Goal: Task Accomplishment & Management: Manage account settings

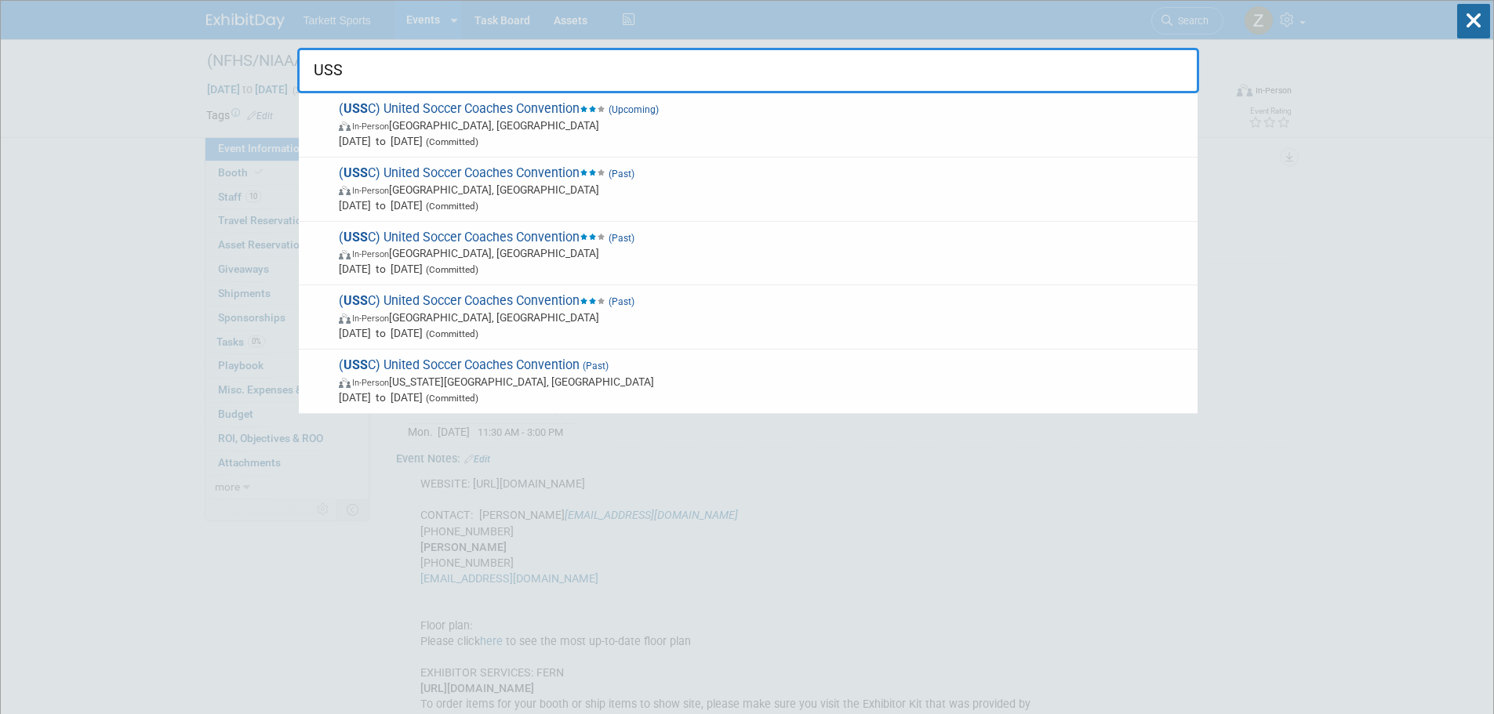
type input "USSC"
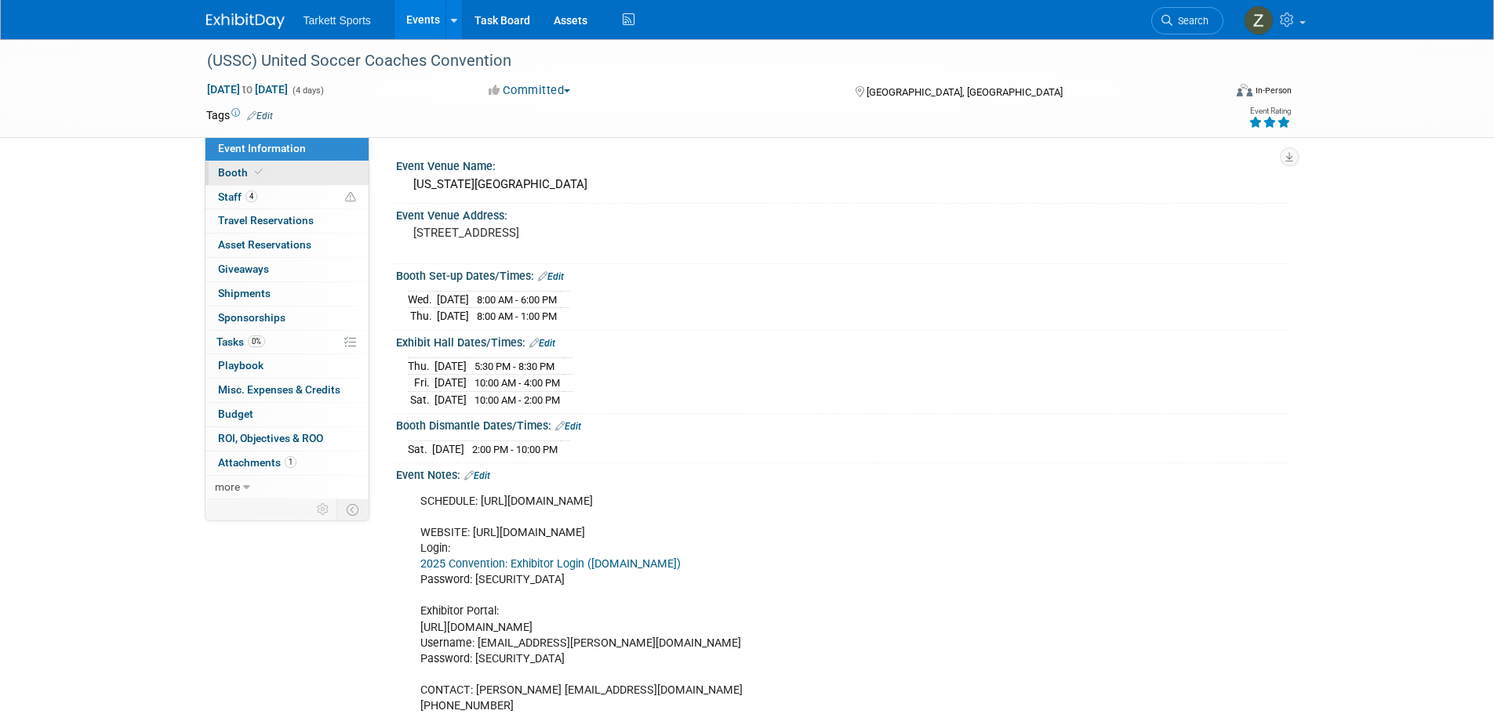
click at [249, 184] on link "Booth" at bounding box center [286, 174] width 163 height 24
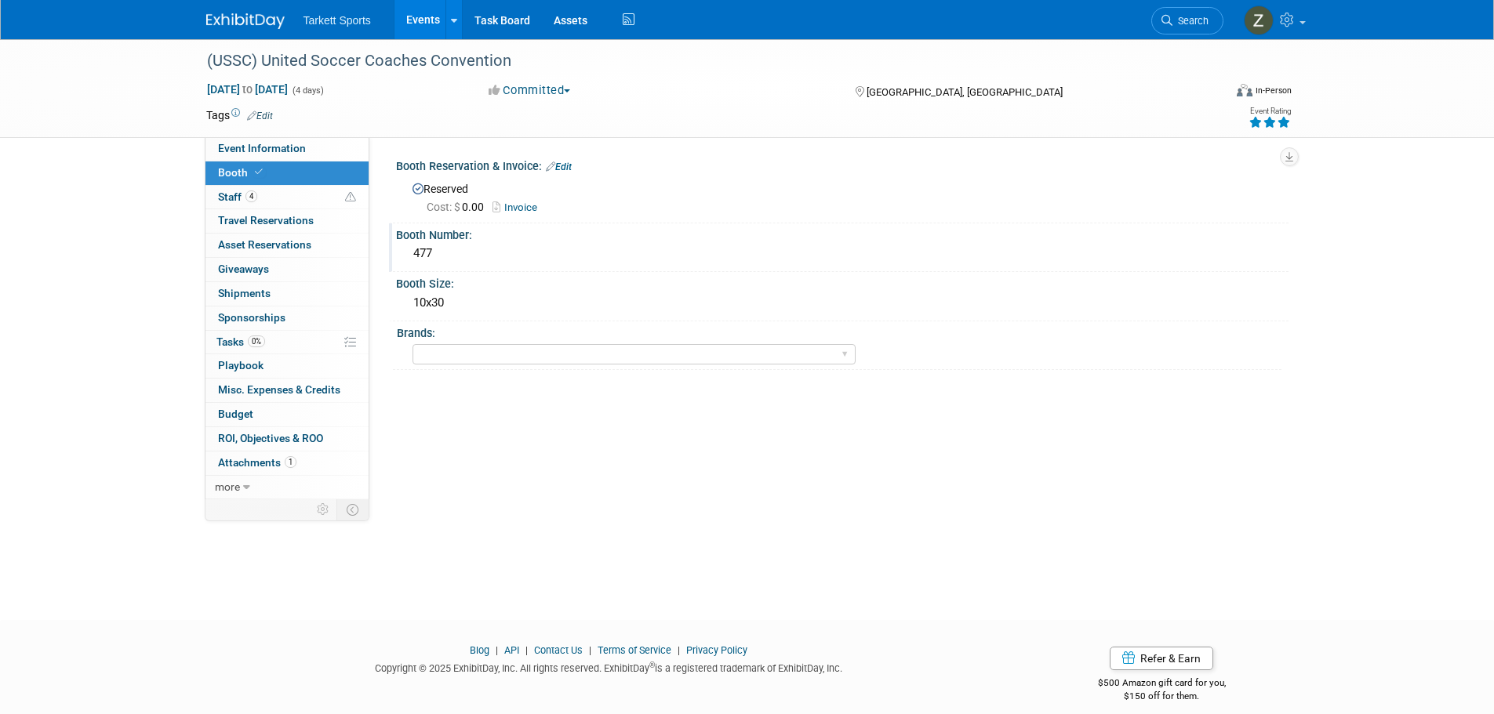
click at [427, 252] on div "477" at bounding box center [842, 254] width 869 height 24
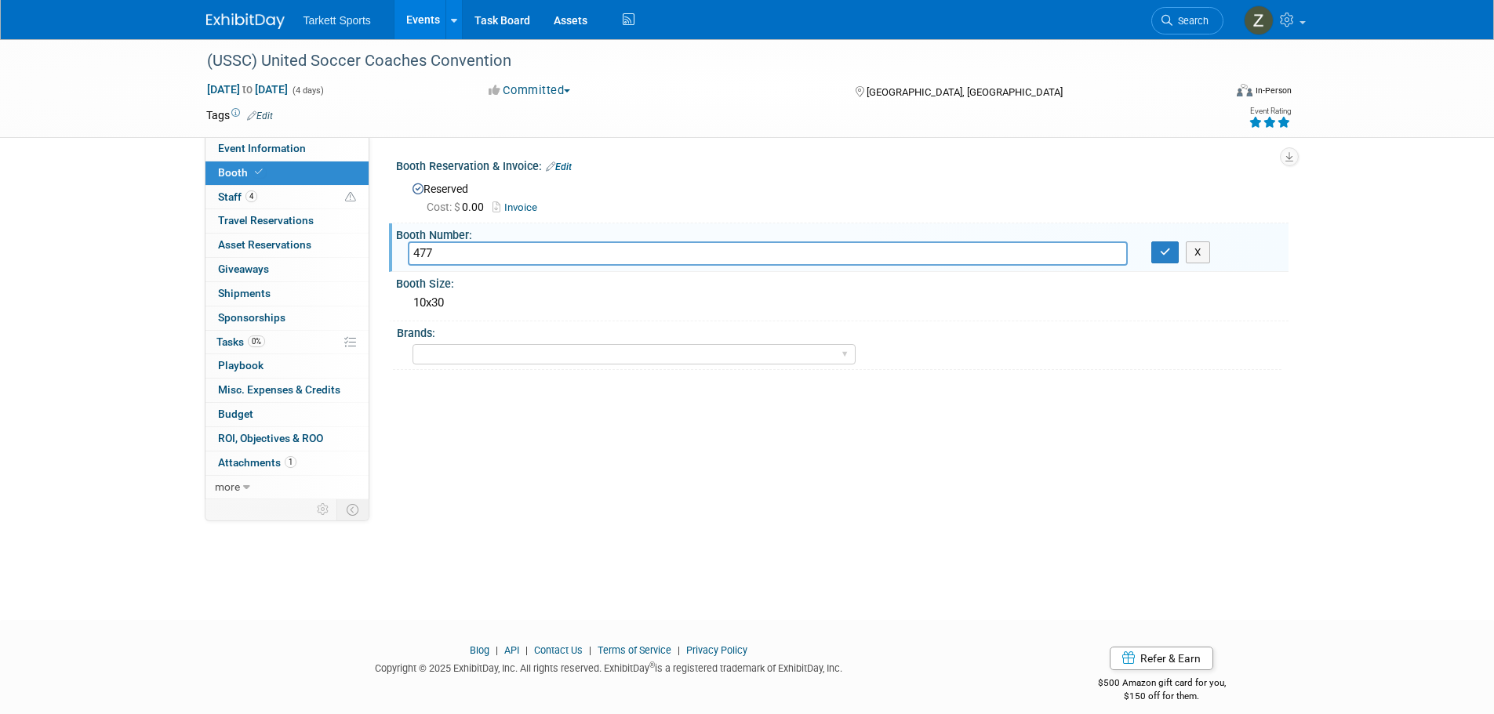
click at [427, 252] on input "477" at bounding box center [768, 254] width 720 height 24
type input "343"
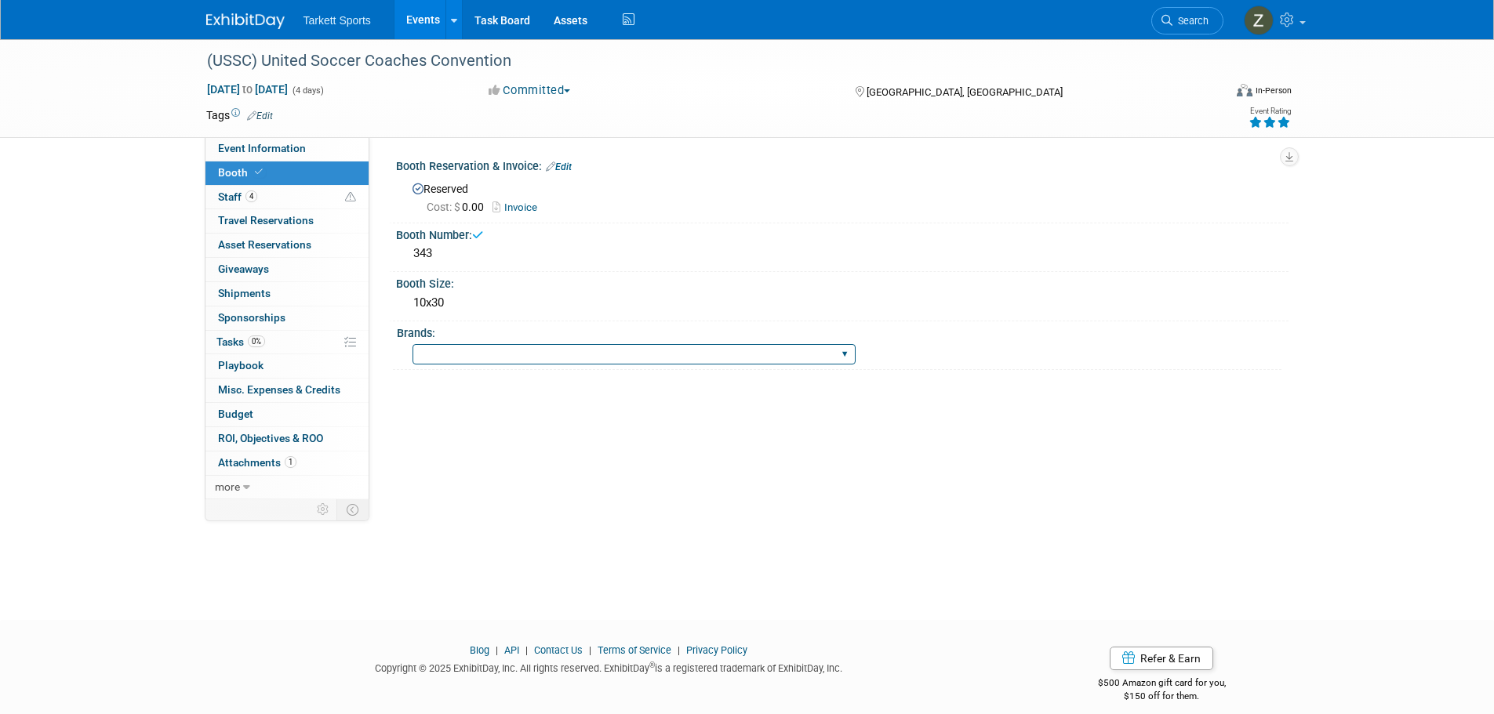
click at [453, 352] on select "FieldTurf FieldTurf, Classic Turf FieldTurf, Beynon FieldTurf, Indoor FieldTurf…" at bounding box center [634, 354] width 443 height 21
select select "FieldTurf"
click at [413, 344] on select "FieldTurf FieldTurf, Classic Turf FieldTurf, Beynon FieldTurf, Indoor FieldTurf…" at bounding box center [634, 354] width 443 height 21
click at [442, 311] on div "10x30" at bounding box center [842, 303] width 869 height 24
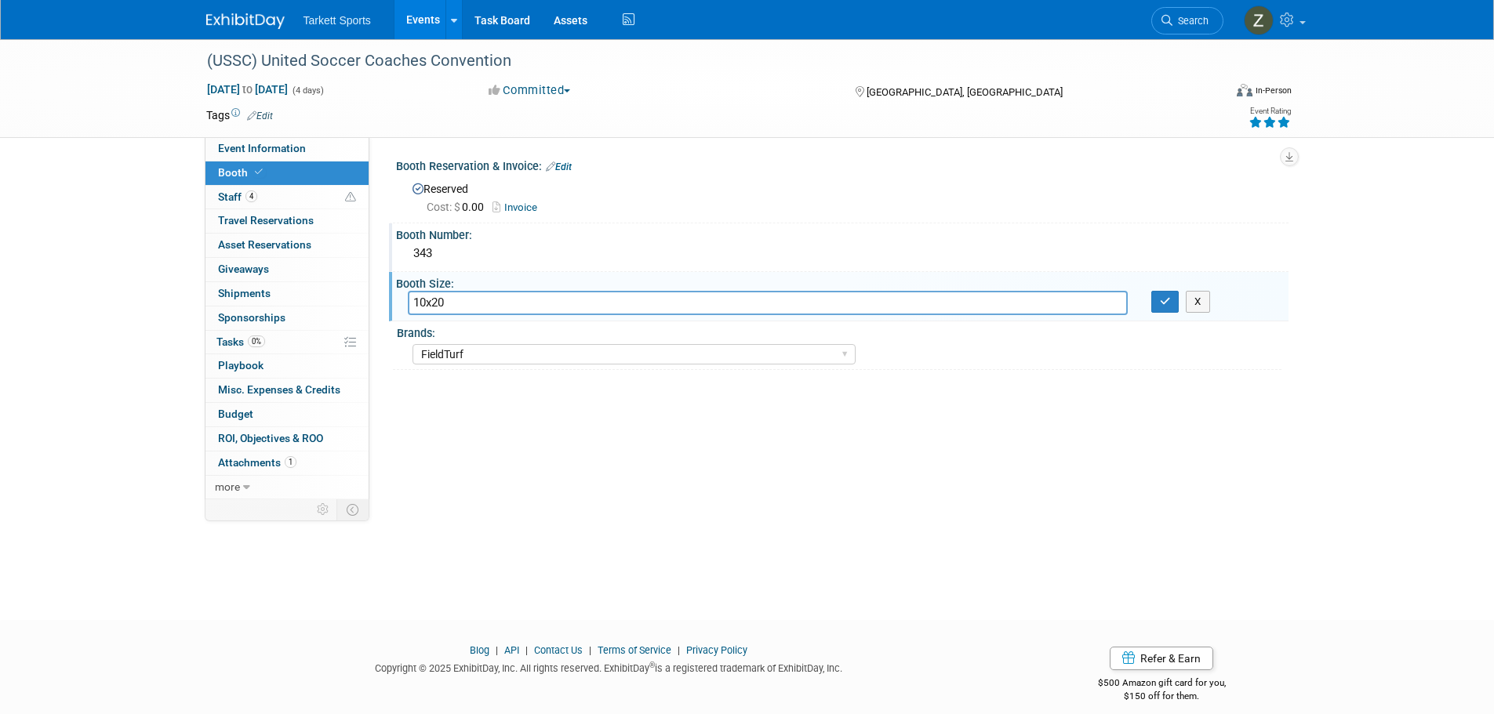
type input "10x20"
click at [414, 251] on div "343" at bounding box center [842, 254] width 869 height 24
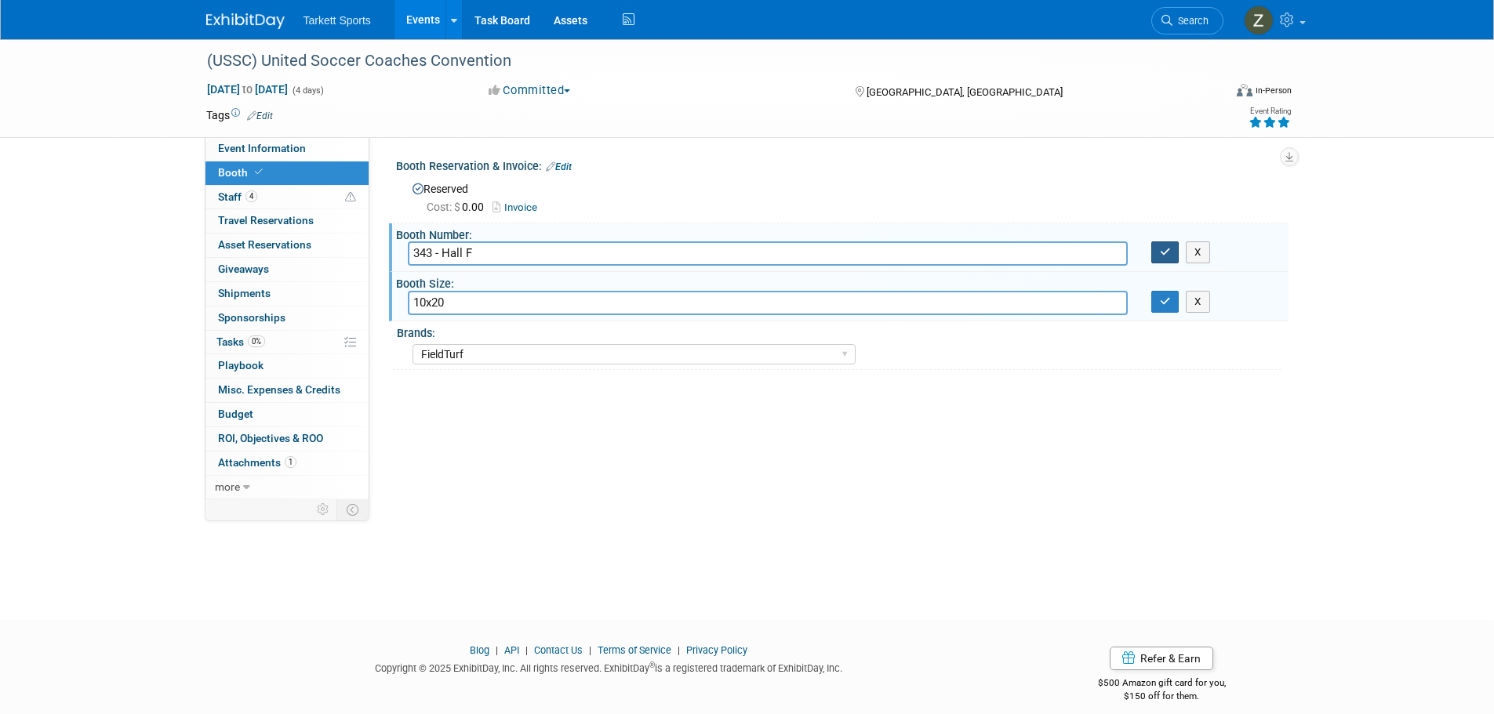
type input "343 - Hall F"
click at [1157, 252] on button "button" at bounding box center [1165, 253] width 28 height 22
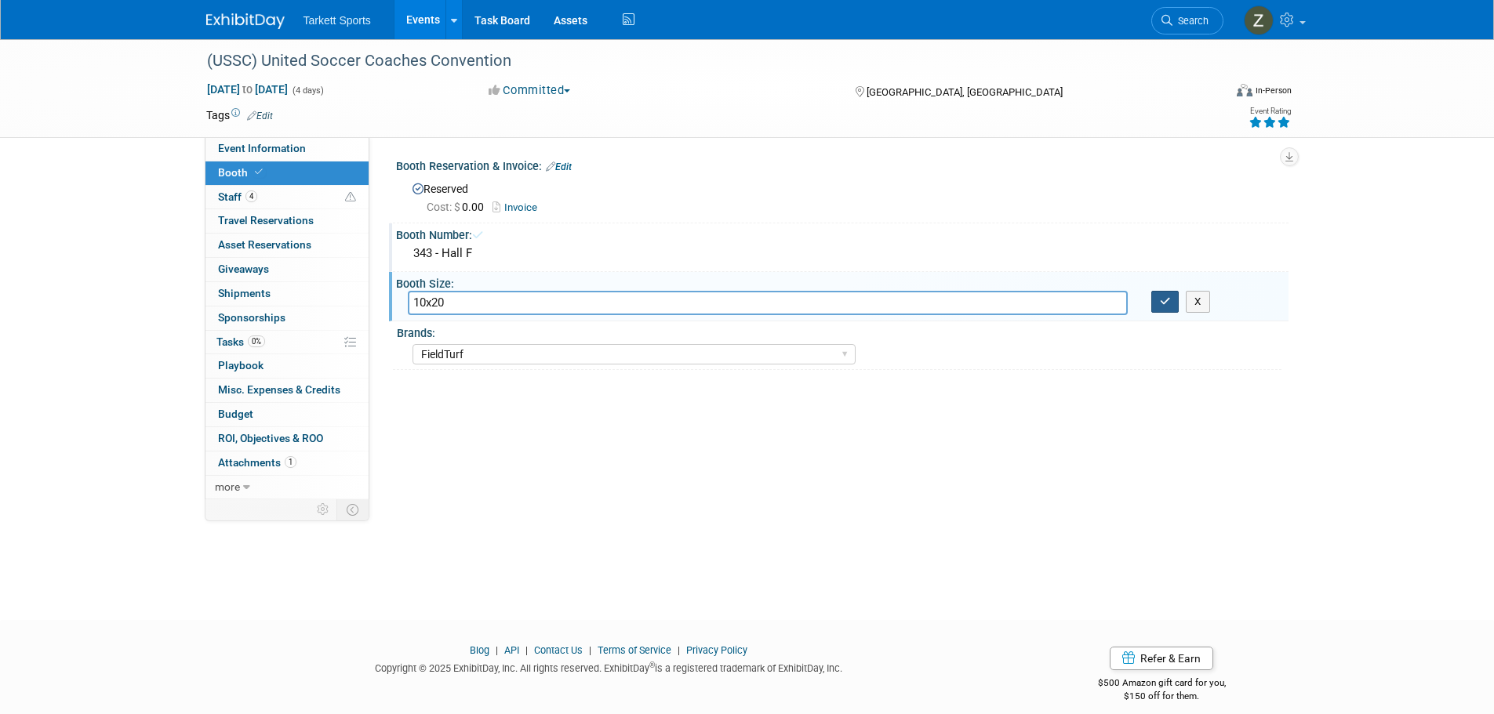
click at [1169, 301] on icon "button" at bounding box center [1165, 301] width 11 height 10
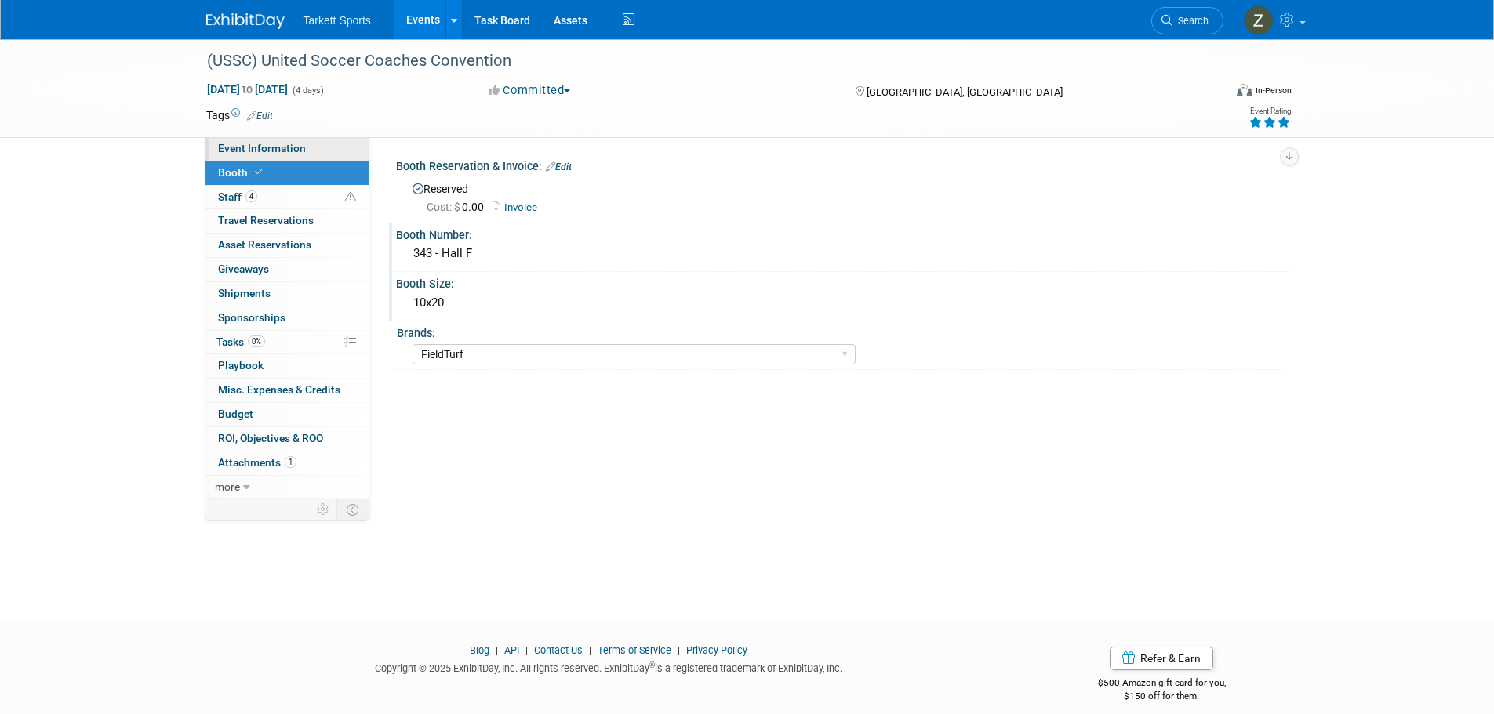
click at [262, 144] on span "Event Information" at bounding box center [262, 148] width 88 height 13
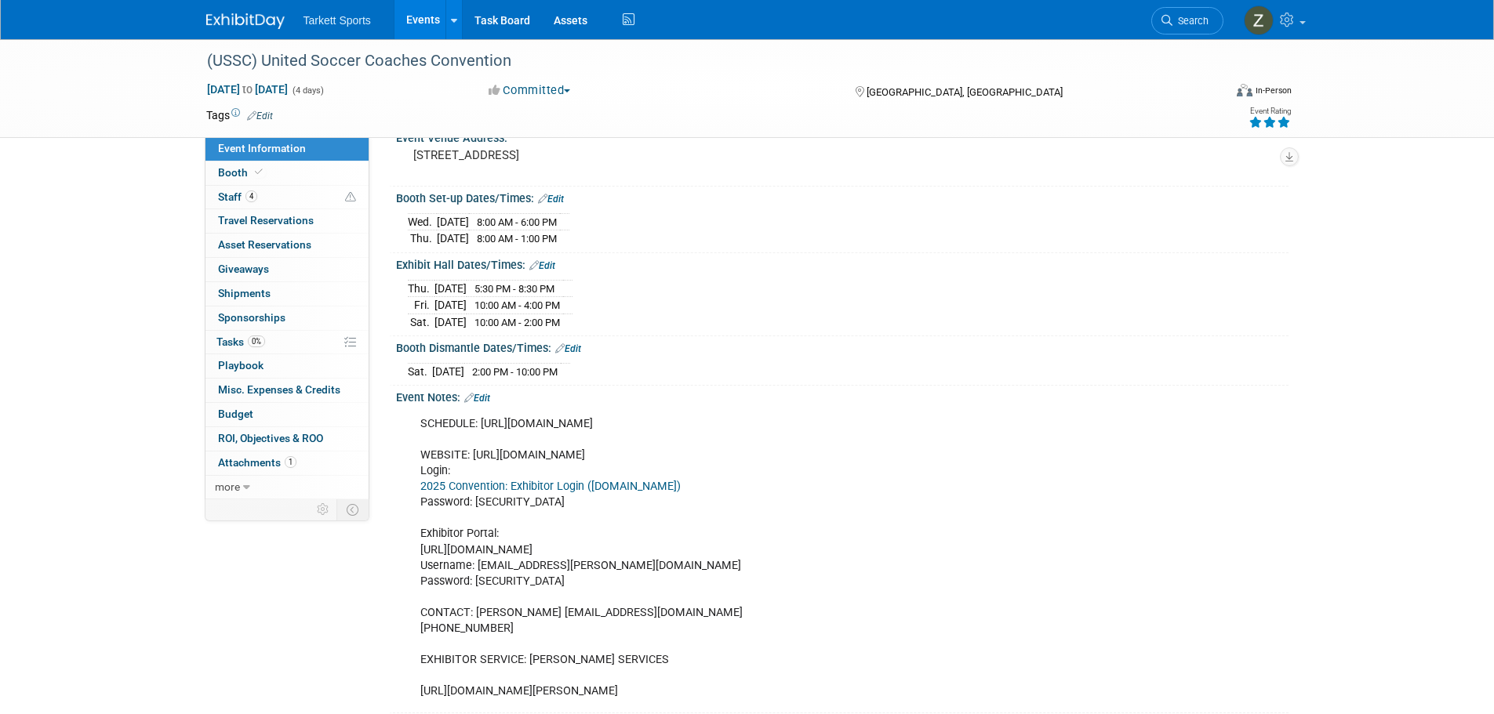
scroll to position [78, 0]
click at [484, 394] on link "Edit" at bounding box center [477, 397] width 26 height 11
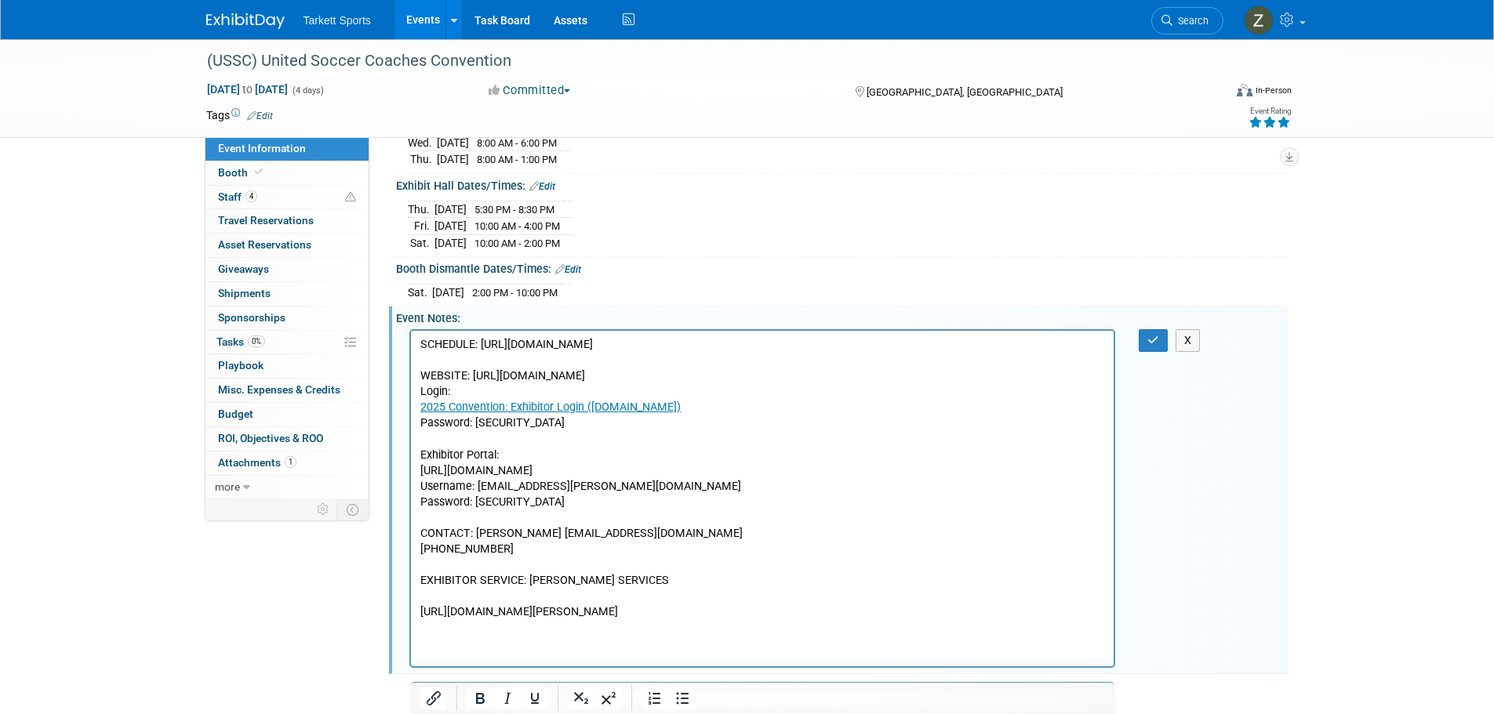
scroll to position [0, 0]
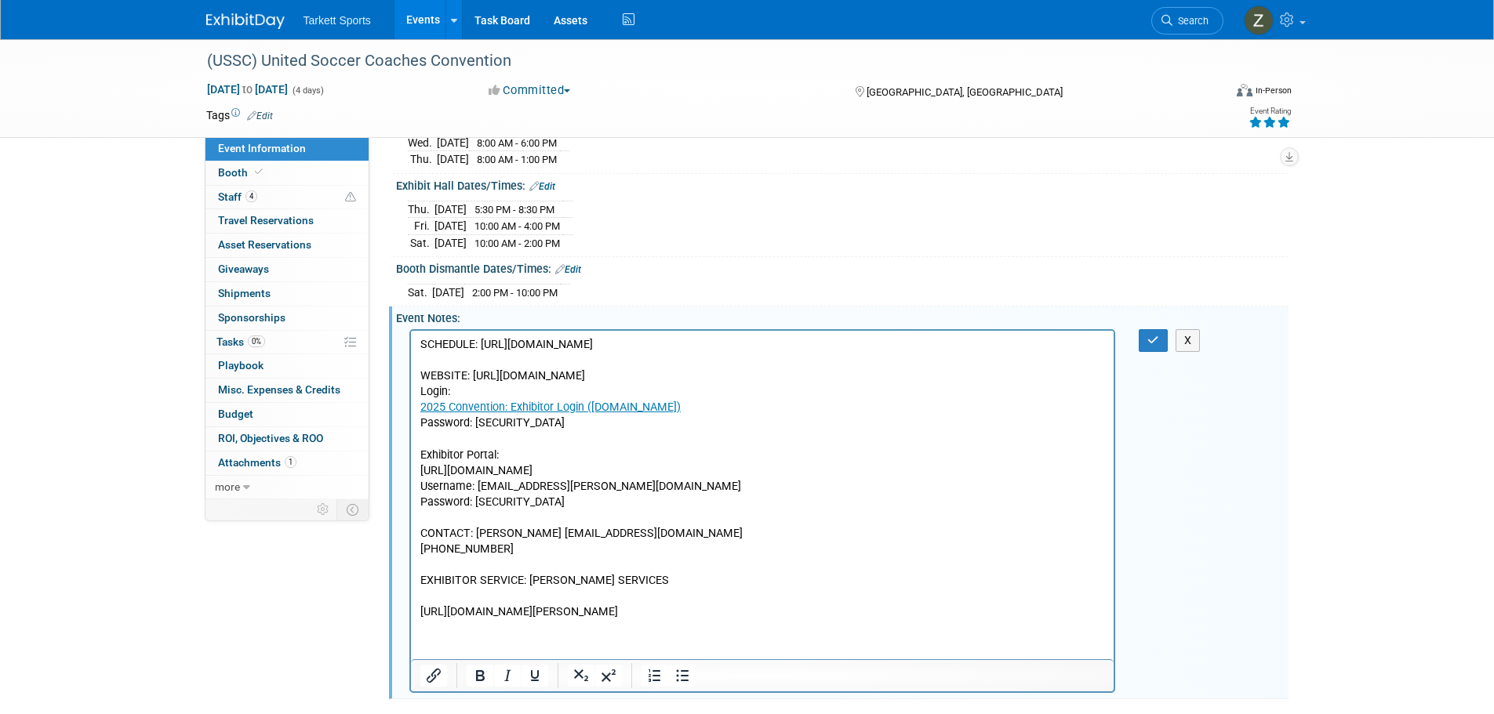
click at [565, 518] on p "SCHEDULE: https://s23.a2zinc.net/clients/unitedsoccercoaches/convention2026/Pub…" at bounding box center [762, 477] width 685 height 283
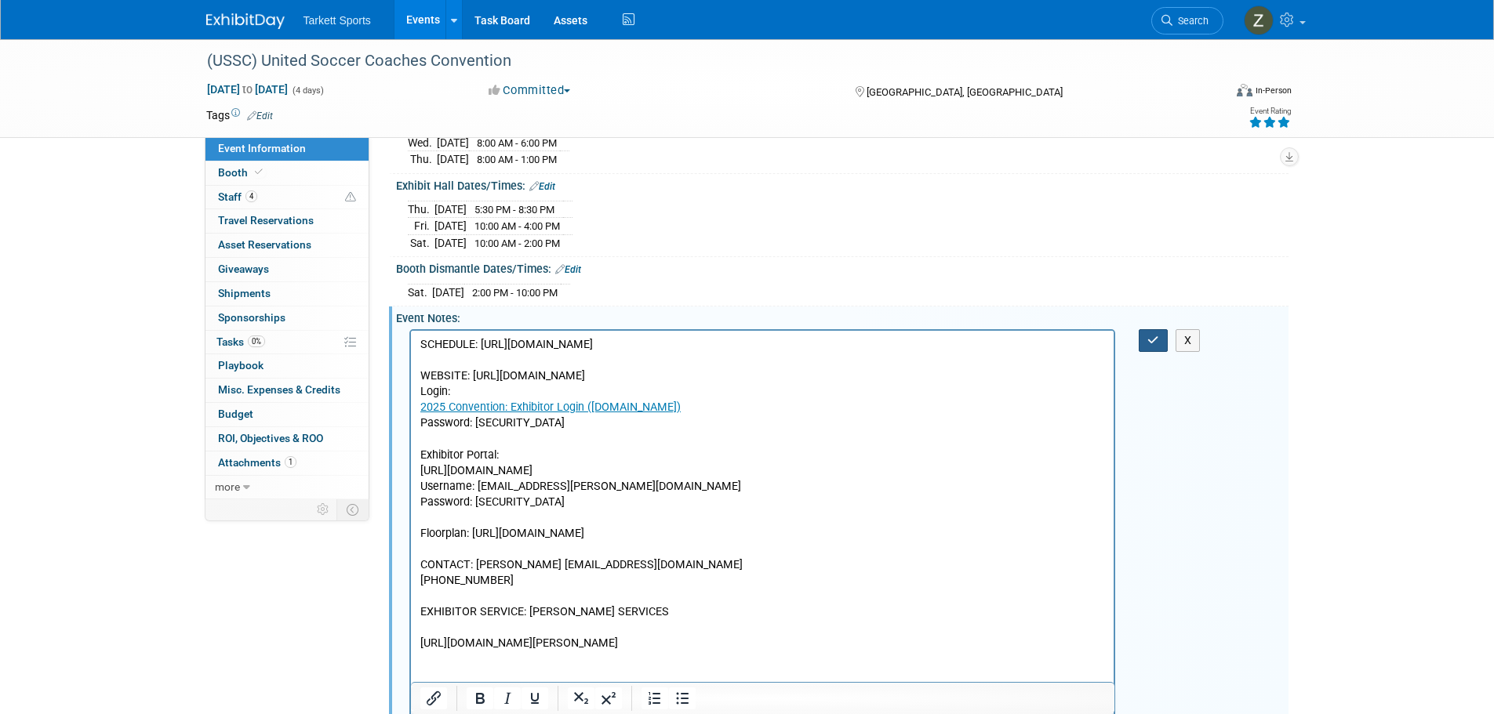
click at [1151, 339] on icon "button" at bounding box center [1153, 340] width 12 height 11
